Goal: Task Accomplishment & Management: Use online tool/utility

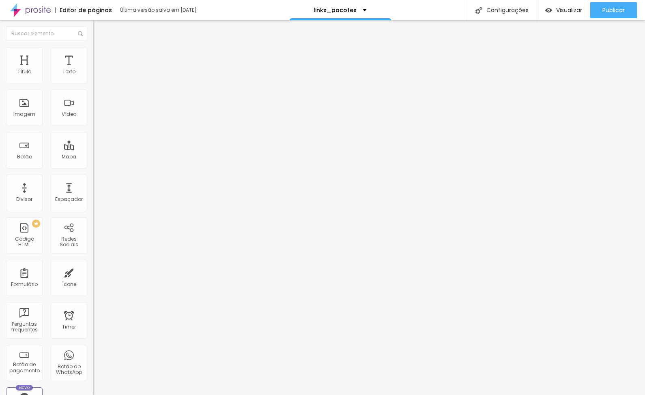
click at [93, 167] on input "[URL][DOMAIN_NAME]" at bounding box center [141, 163] width 97 height 8
paste input "/casamento-08102025"
click at [93, 167] on input "[URL][DOMAIN_NAME]" at bounding box center [141, 163] width 97 height 8
type input "[URL][DOMAIN_NAME]"
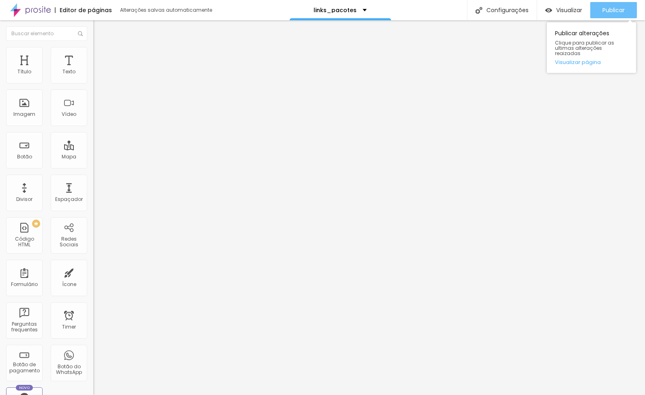
click at [614, 12] on span "Publicar" at bounding box center [613, 10] width 22 height 6
drag, startPoint x: 69, startPoint y: 171, endPoint x: 60, endPoint y: 170, distance: 8.9
click at [93, 167] on input "[URL][DOMAIN_NAME]" at bounding box center [141, 163] width 97 height 8
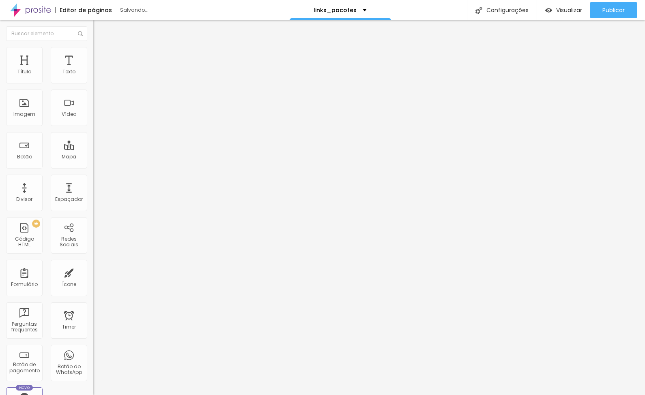
paste input "/ensaio-pre-wedding-08102015"
click at [93, 167] on input "[URL][DOMAIN_NAME]" at bounding box center [141, 163] width 97 height 8
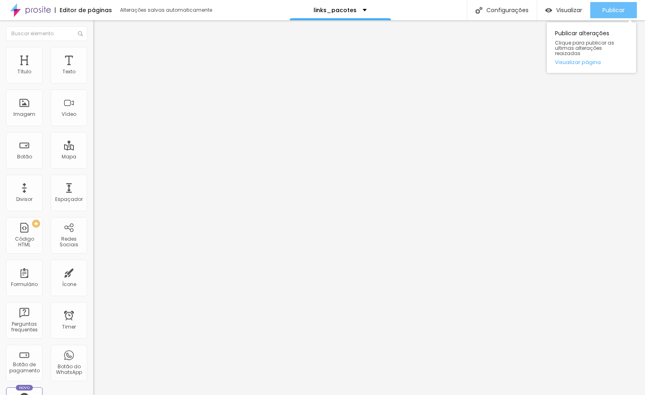
type input "[URL][DOMAIN_NAME]"
click at [618, 8] on span "Publicar" at bounding box center [613, 10] width 22 height 6
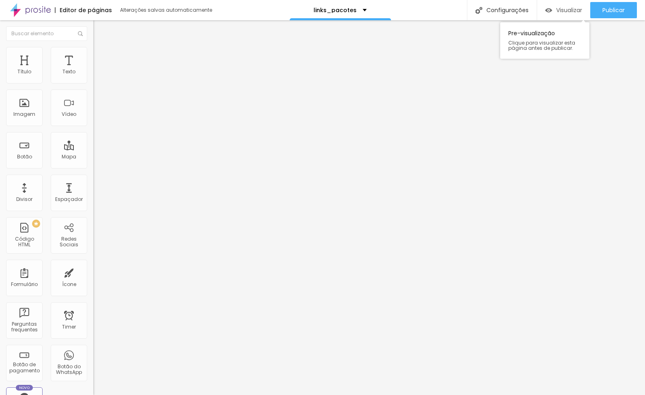
click at [562, 9] on span "Visualizar" at bounding box center [569, 10] width 26 height 6
